Goal: Transaction & Acquisition: Purchase product/service

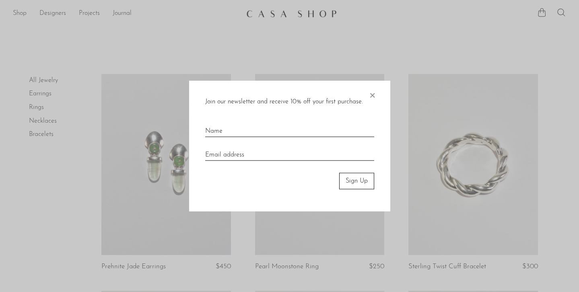
click at [370, 98] on span "×" at bounding box center [372, 94] width 8 height 26
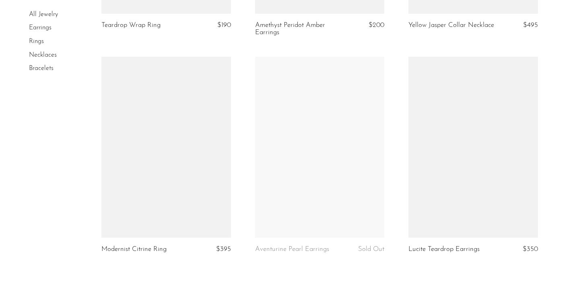
scroll to position [2484, 0]
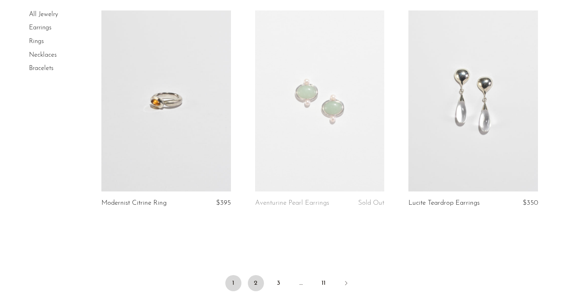
click at [258, 282] on link "2" at bounding box center [256, 283] width 16 height 16
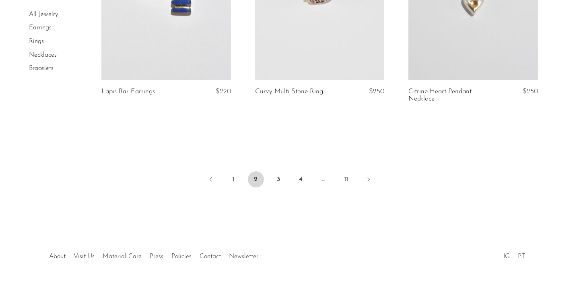
scroll to position [2630, 0]
drag, startPoint x: 38, startPoint y: 23, endPoint x: 232, endPoint y: 187, distance: 254.2
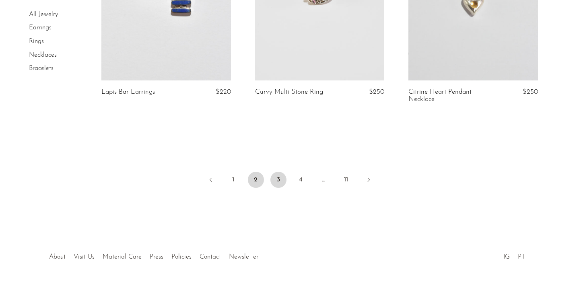
click at [275, 172] on link "3" at bounding box center [278, 180] width 16 height 16
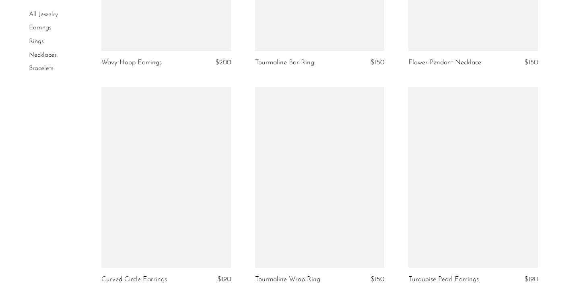
scroll to position [2435, 0]
